Goal: Information Seeking & Learning: Learn about a topic

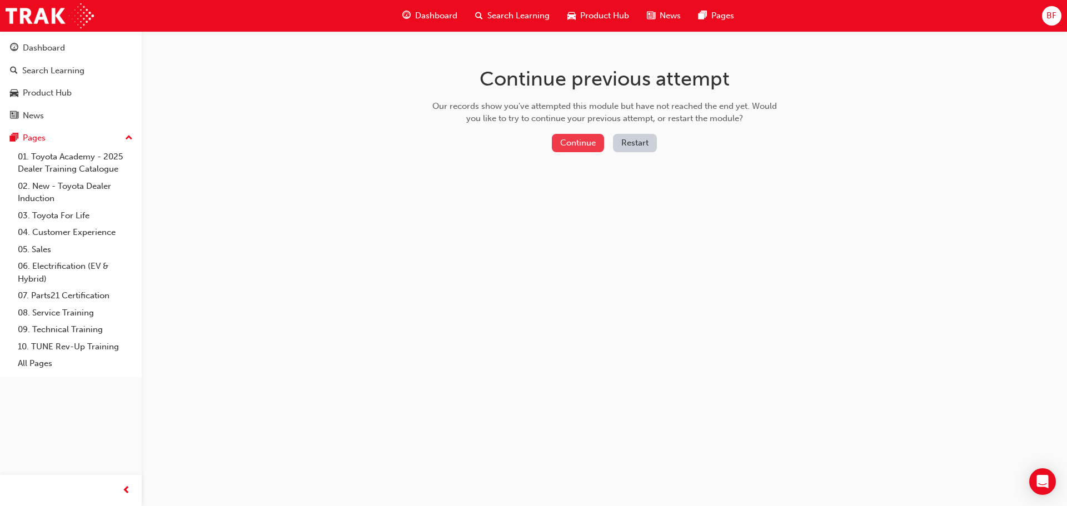
click at [572, 136] on button "Continue" at bounding box center [578, 143] width 52 height 18
